Goal: Use online tool/utility: Utilize a website feature to perform a specific function

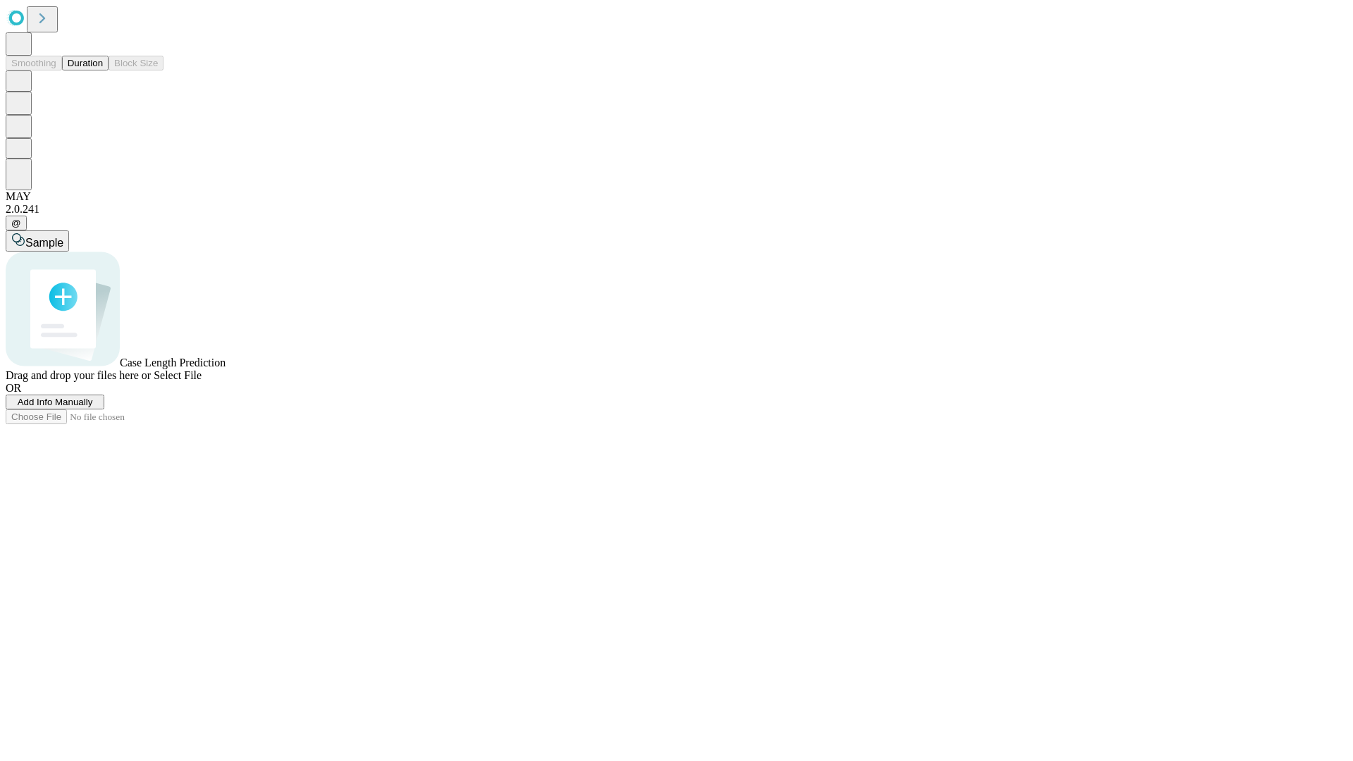
click at [103, 70] on button "Duration" at bounding box center [85, 63] width 46 height 15
click at [93, 407] on span "Add Info Manually" at bounding box center [55, 402] width 75 height 11
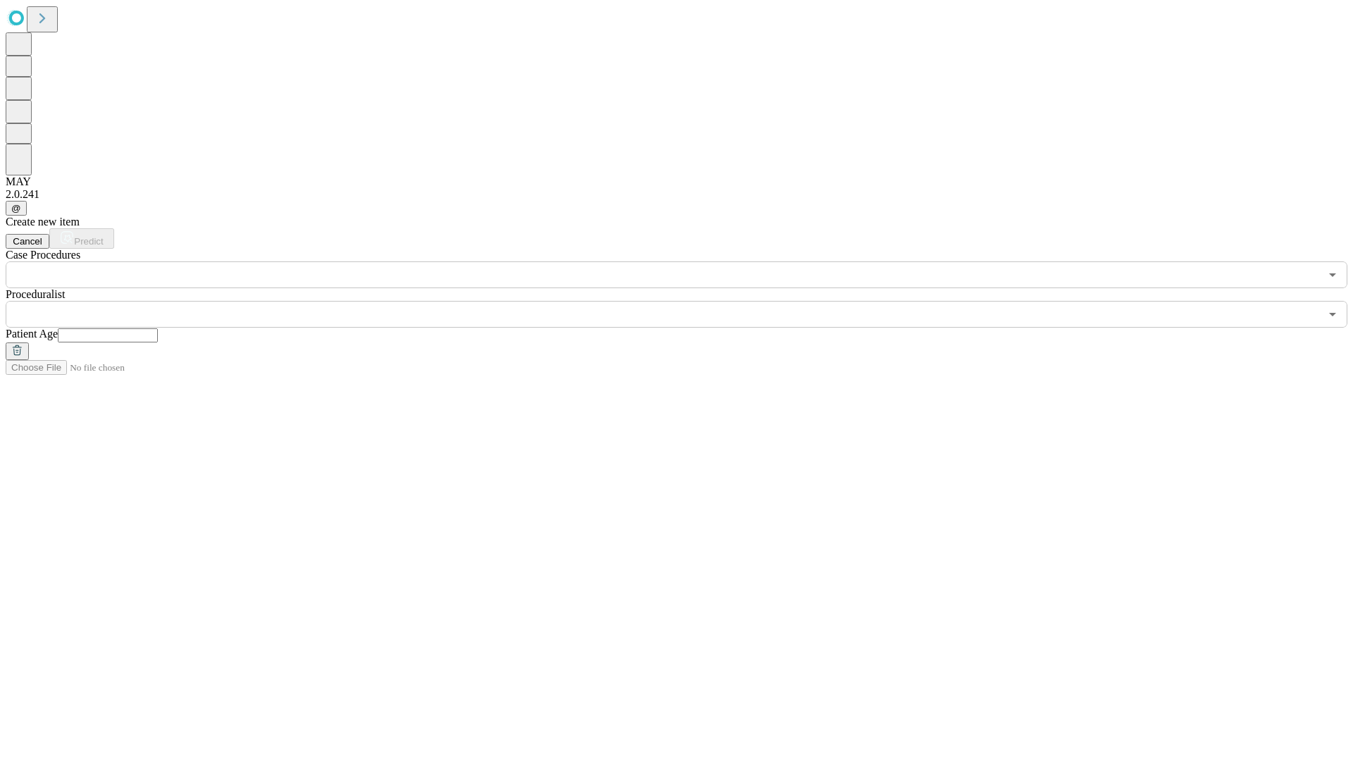
click at [158, 328] on input "text" at bounding box center [108, 335] width 100 height 14
type input "**"
click at [686, 301] on input "text" at bounding box center [663, 314] width 1314 height 27
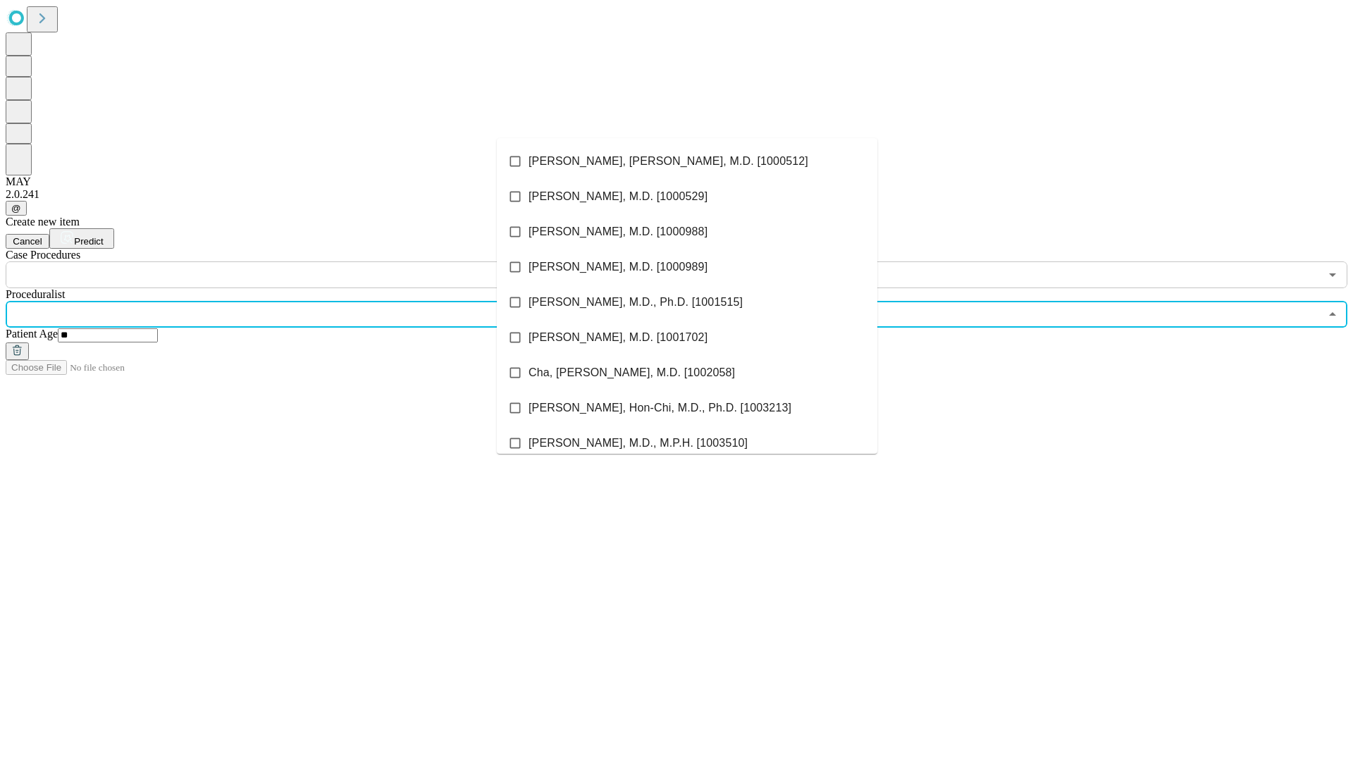
click at [687, 161] on li "[PERSON_NAME], [PERSON_NAME], M.D. [1000512]" at bounding box center [687, 161] width 380 height 35
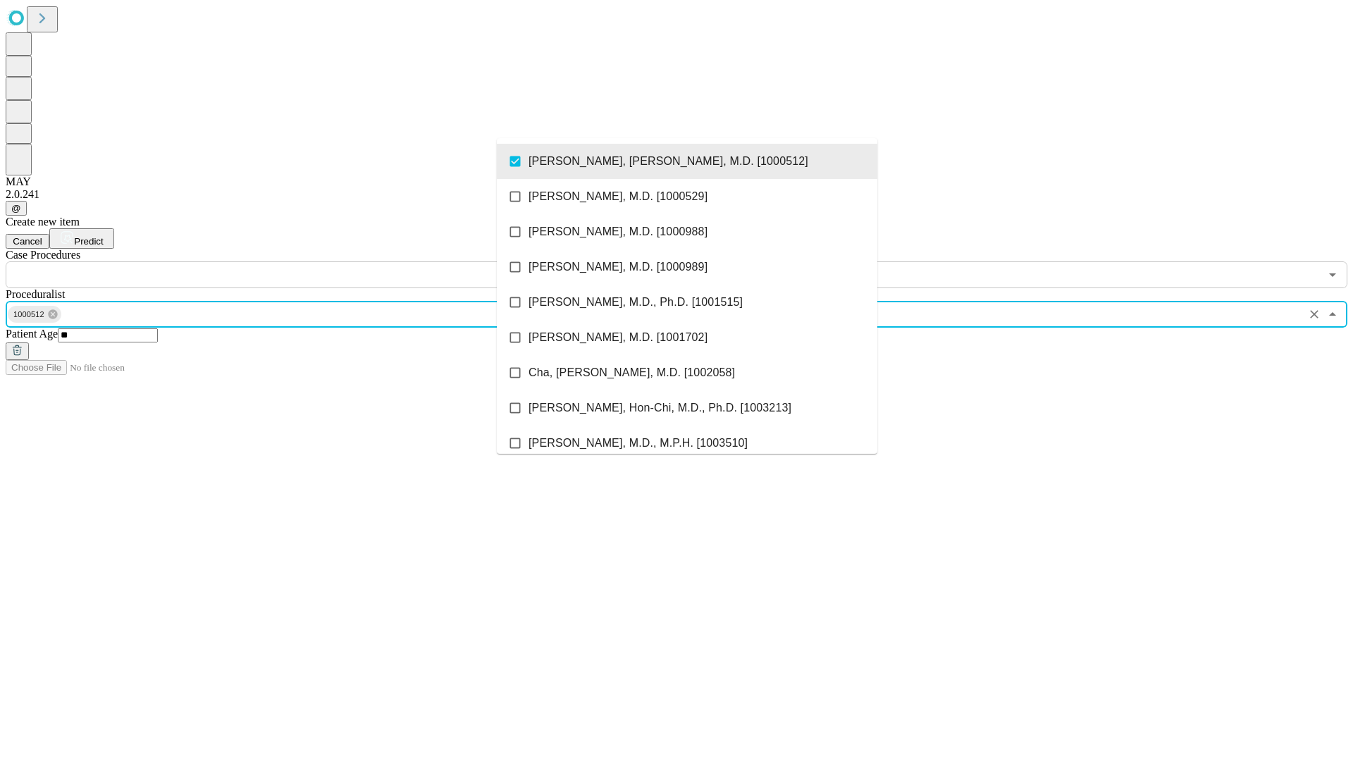
click at [296, 261] on input "text" at bounding box center [663, 274] width 1314 height 27
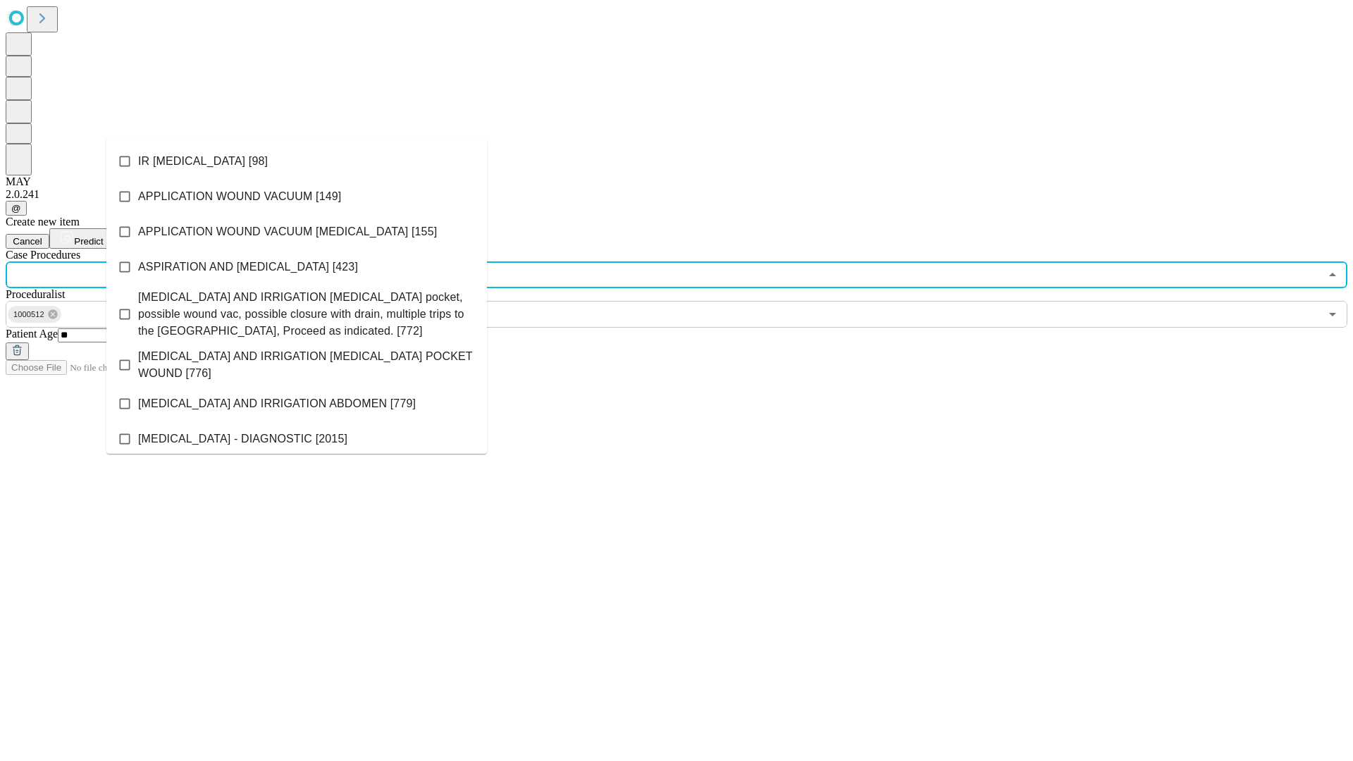
click at [297, 161] on li "IR [MEDICAL_DATA] [98]" at bounding box center [296, 161] width 380 height 35
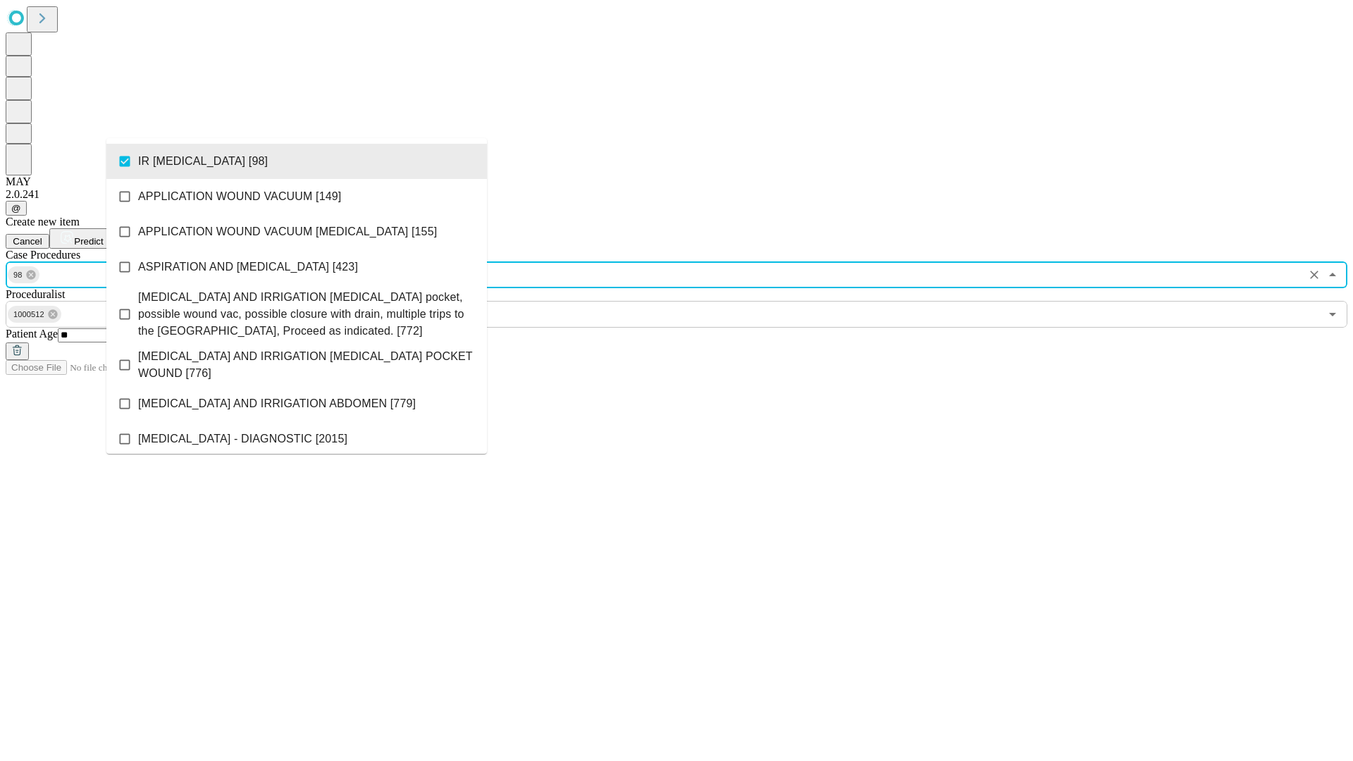
click at [103, 236] on span "Predict" at bounding box center [88, 241] width 29 height 11
